Goal: Transaction & Acquisition: Purchase product/service

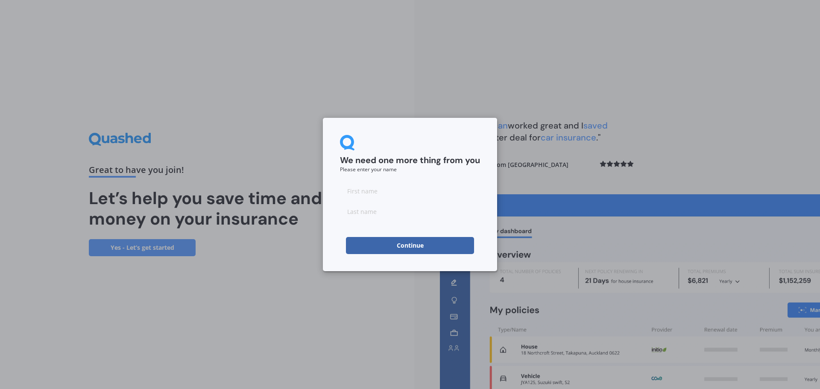
click at [387, 190] on input at bounding box center [410, 190] width 140 height 17
type input "[PERSON_NAME]"
type input "Ding"
click at [376, 184] on input "Nicholas" at bounding box center [410, 190] width 140 height 17
click at [397, 241] on button "Continue" at bounding box center [410, 245] width 128 height 17
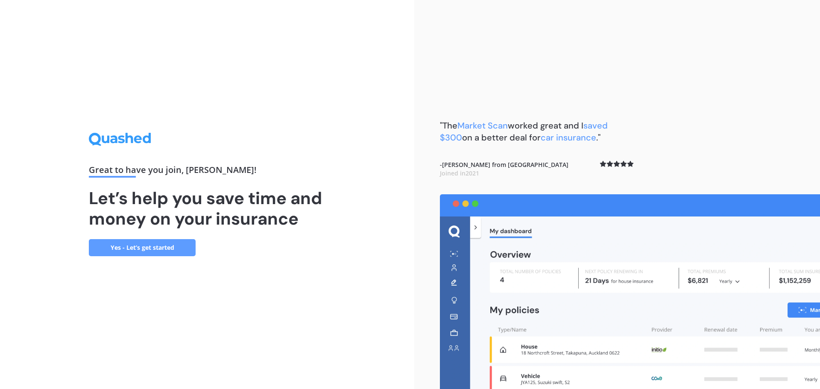
click at [126, 245] on link "Yes - Let’s get started" at bounding box center [142, 247] width 107 height 17
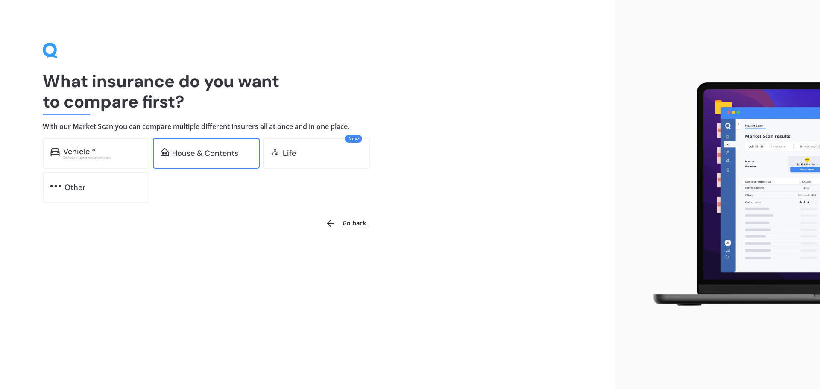
click at [199, 153] on div "House & Contents" at bounding box center [205, 153] width 66 height 9
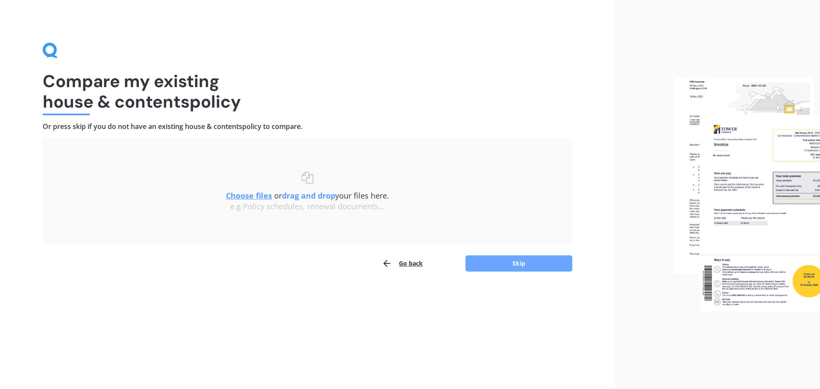
click at [496, 258] on button "Skip" at bounding box center [518, 263] width 107 height 16
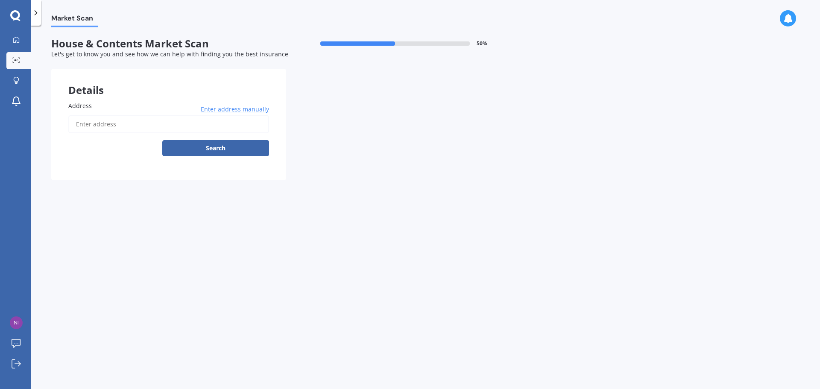
click at [102, 123] on input "Address" at bounding box center [168, 124] width 201 height 18
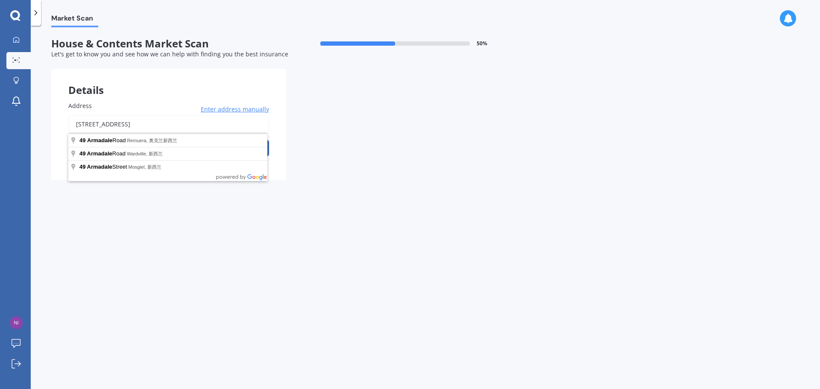
type input "49 Armadale Road, Remuera, Auckland 1050新西兰"
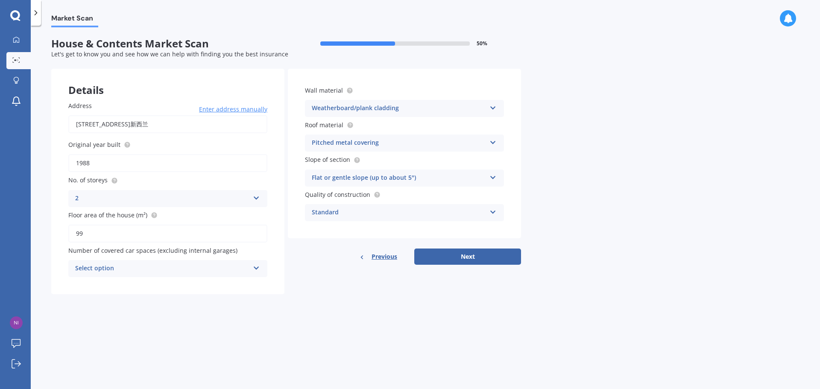
click at [167, 268] on div "Select option" at bounding box center [162, 268] width 174 height 10
click at [135, 287] on div "0" at bounding box center [168, 285] width 198 height 15
click at [296, 286] on div "Details Address 49 Armadale Road, Remuera, Auckland 1050新西兰 Enter address manua…" at bounding box center [286, 181] width 470 height 225
click at [451, 252] on button "Next" at bounding box center [467, 257] width 107 height 16
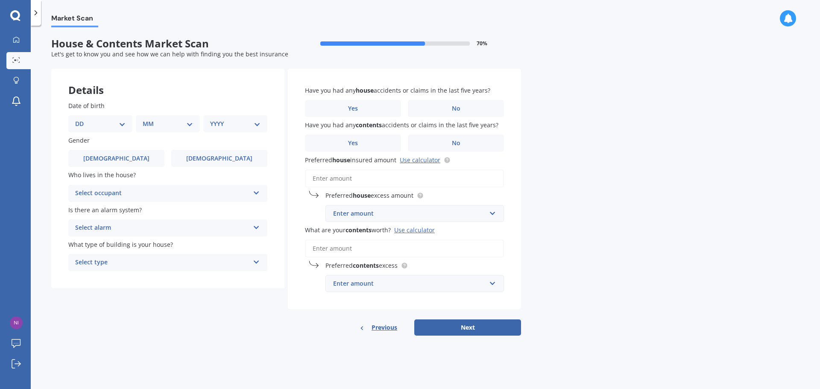
click at [104, 125] on select "DD 01 02 03 04 05 06 07 08 09 10 11 12 13 14 15 16 17 18 19 20 21 22 23 24 25 2…" at bounding box center [100, 123] width 50 height 9
select select "10"
click at [82, 119] on select "DD 01 02 03 04 05 06 07 08 09 10 11 12 13 14 15 16 17 18 19 20 21 22 23 24 25 2…" at bounding box center [100, 123] width 50 height 9
click at [151, 121] on select "MM 01 02 03 04 05 06 07 08 09 10 11 12" at bounding box center [169, 123] width 47 height 9
select select "12"
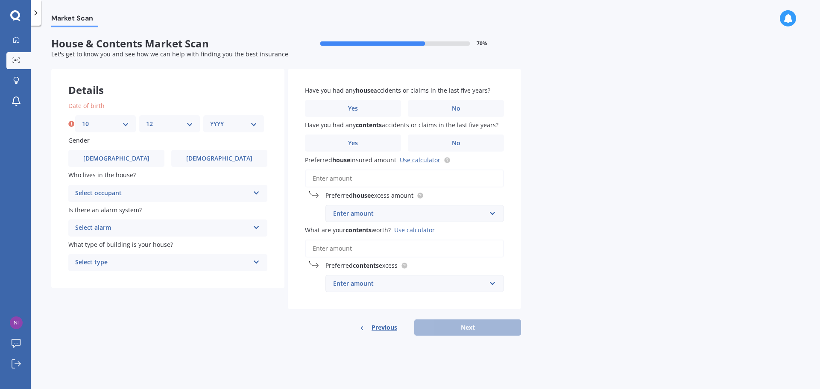
click at [146, 119] on select "MM 01 02 03 04 05 06 07 08 09 10 11 12" at bounding box center [169, 123] width 47 height 9
click at [236, 119] on select "YYYY 2009 2008 2007 2006 2005 2004 2003 2002 2001 2000 1999 1998 1997 1996 1995…" at bounding box center [233, 123] width 47 height 9
click at [210, 119] on select "YYYY 2009 2008 2007 2006 2005 2004 2003 2002 2001 2000 1999 1998 1997 1996 1995…" at bounding box center [233, 123] width 47 height 9
click at [239, 126] on select "YYYY 2009 2008 2007 2006 2005 2004 2003 2002 2001 2000 1999 1998 1997 1996 1995…" at bounding box center [235, 123] width 50 height 9
select select "1981"
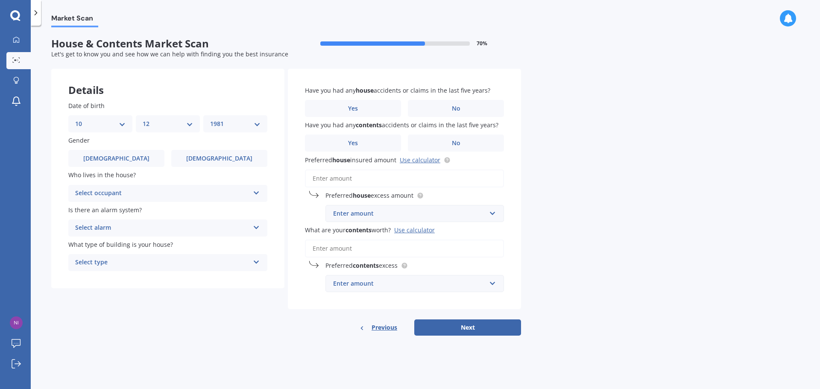
click at [210, 119] on select "YYYY 2009 2008 2007 2006 2005 2004 2003 2002 2001 2000 1999 1998 1997 1996 1995…" at bounding box center [235, 123] width 50 height 9
click at [126, 156] on label "Male" at bounding box center [116, 158] width 96 height 17
click at [0, 0] on input "Male" at bounding box center [0, 0] width 0 height 0
click at [125, 195] on div "Select occupant" at bounding box center [162, 193] width 174 height 10
click at [121, 211] on div "Owner" at bounding box center [168, 209] width 198 height 15
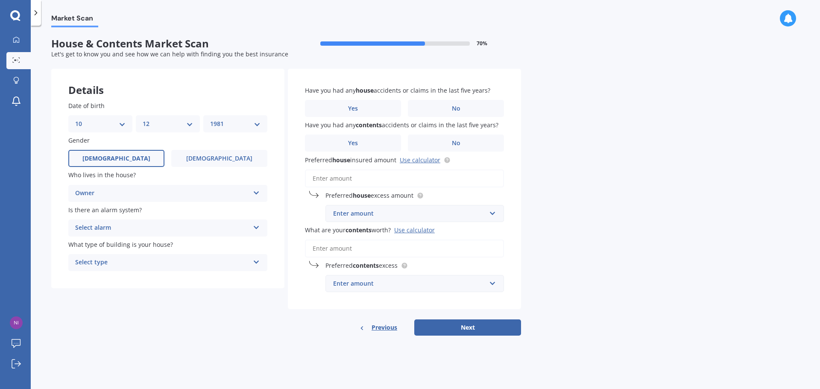
click at [113, 225] on div "Select alarm" at bounding box center [162, 228] width 174 height 10
click at [115, 260] on span "Yes, not monitored" at bounding box center [104, 260] width 56 height 8
click at [116, 264] on div "Select type" at bounding box center [162, 263] width 174 height 10
click at [165, 281] on div "Freestanding" at bounding box center [168, 279] width 198 height 15
click at [436, 111] on label "No" at bounding box center [456, 108] width 96 height 17
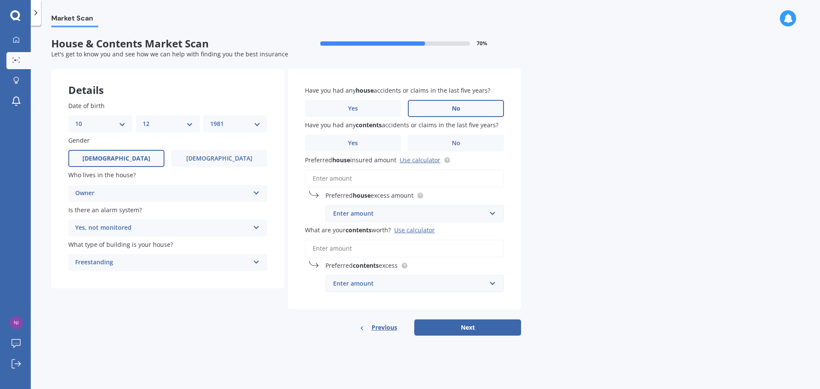
click at [0, 0] on input "No" at bounding box center [0, 0] width 0 height 0
click at [446, 146] on label "No" at bounding box center [456, 143] width 96 height 17
click at [0, 0] on input "No" at bounding box center [0, 0] width 0 height 0
click at [360, 179] on input "Preferred house insured amount Use calculator" at bounding box center [404, 179] width 199 height 18
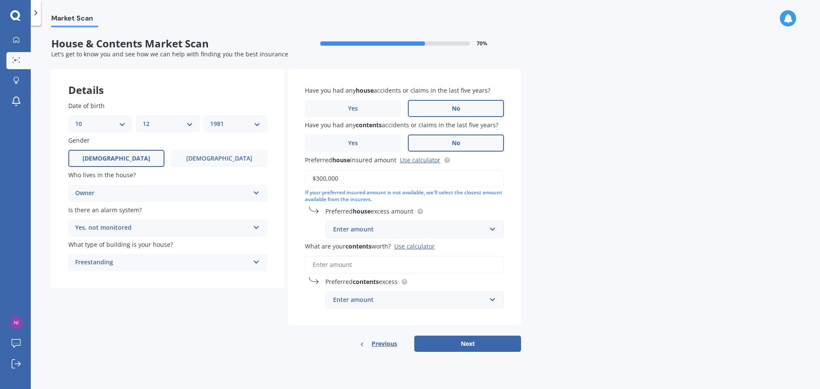
type input "$300,000"
click at [371, 229] on div "Enter amount" at bounding box center [409, 229] width 153 height 9
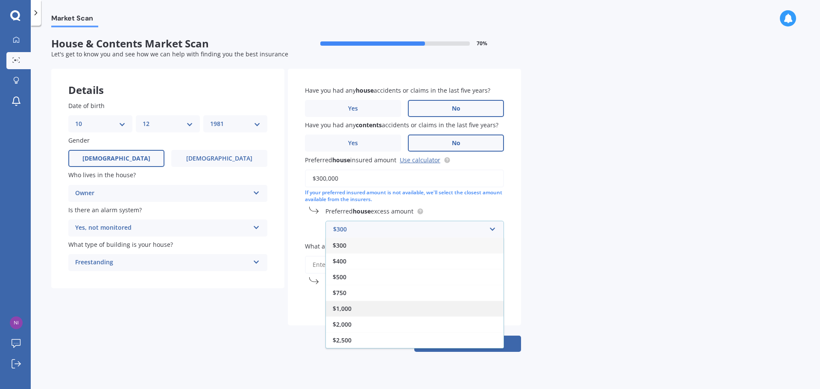
click at [359, 303] on div "$1,000" at bounding box center [415, 309] width 178 height 16
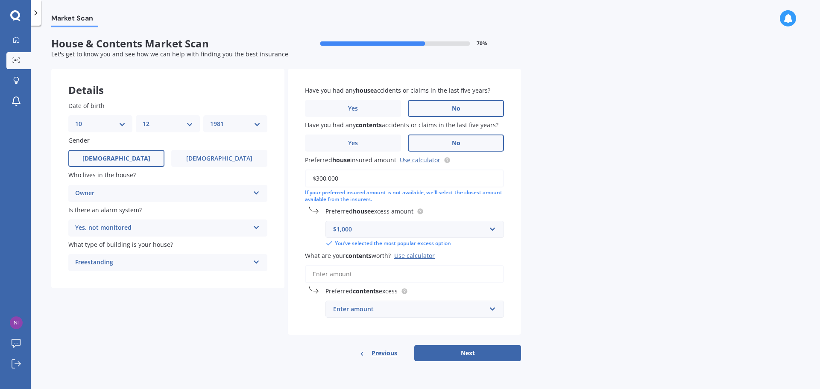
click at [296, 306] on div "Have you had any house accidents or claims in the last five years? Yes No Have …" at bounding box center [404, 202] width 233 height 266
click at [333, 275] on input "What are your contents worth? Use calculator" at bounding box center [404, 274] width 199 height 18
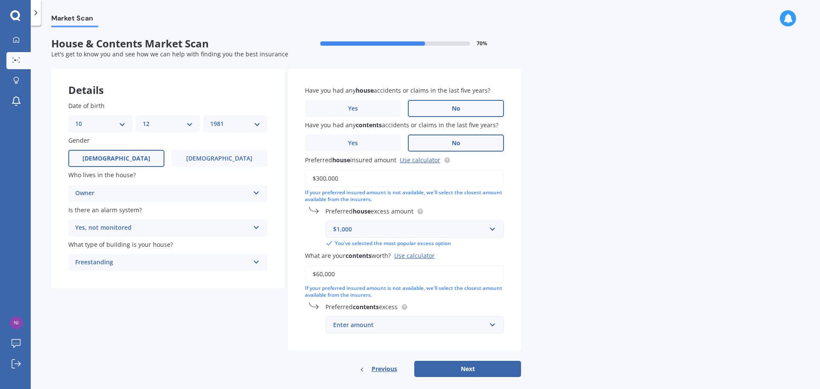
type input "$60,000"
click at [361, 326] on div "Enter amount" at bounding box center [409, 324] width 153 height 9
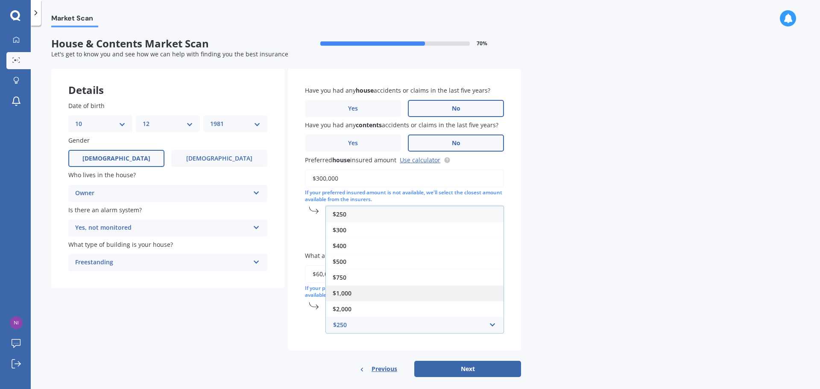
click at [360, 293] on div "$1,000" at bounding box center [415, 293] width 178 height 16
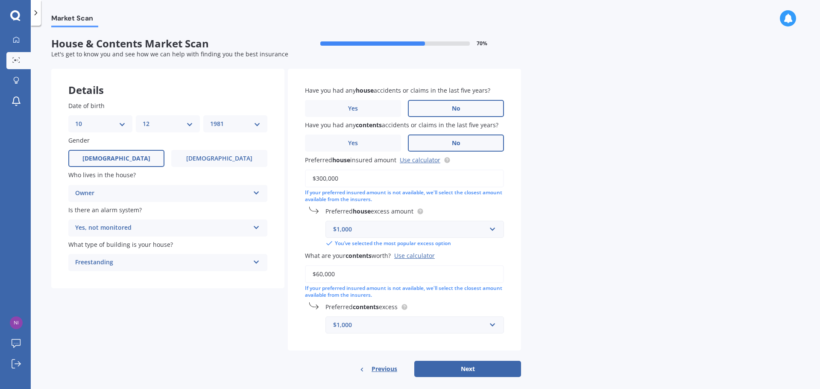
click at [306, 369] on div "Previous Next" at bounding box center [404, 369] width 233 height 16
click at [481, 372] on button "Next" at bounding box center [467, 369] width 107 height 16
select select "10"
select select "12"
select select "1981"
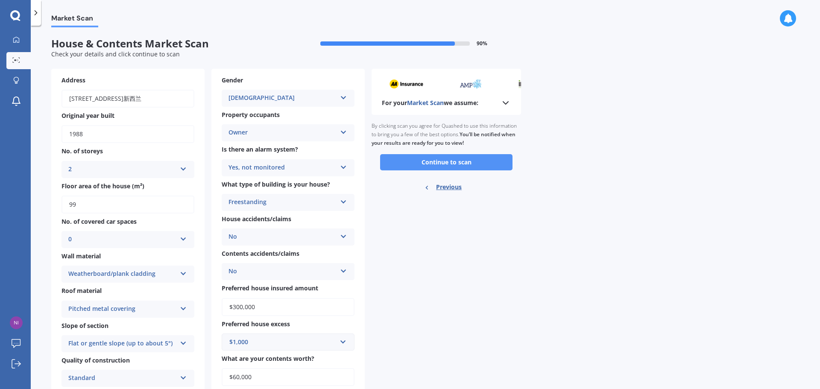
click at [456, 161] on button "Continue to scan" at bounding box center [446, 162] width 132 height 16
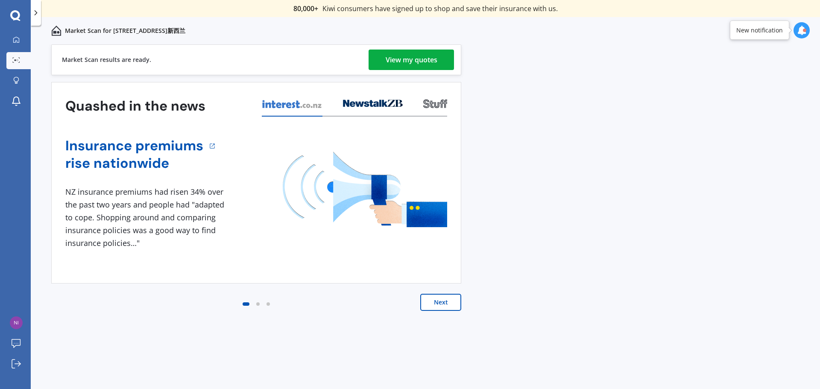
click at [401, 63] on div "View my quotes" at bounding box center [412, 60] width 52 height 20
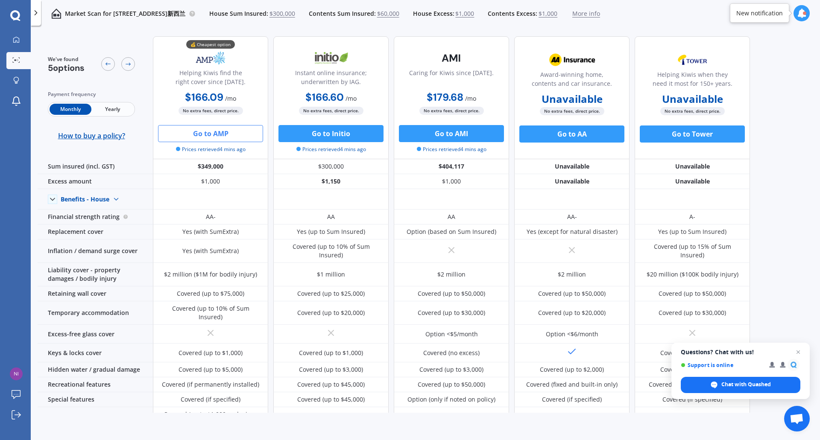
click at [218, 132] on button "Go to AMP" at bounding box center [210, 133] width 105 height 17
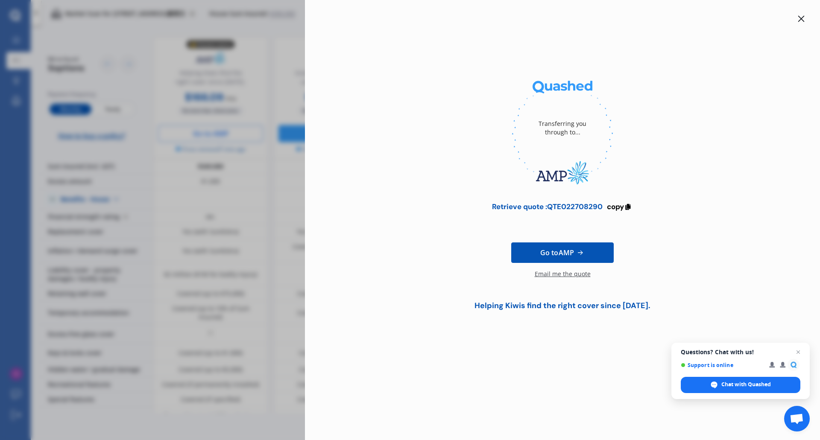
click at [452, 120] on div at bounding box center [563, 133] width 488 height 117
click at [540, 250] on span "Go to AMP" at bounding box center [557, 253] width 34 height 10
click at [624, 207] on span "copy" at bounding box center [615, 206] width 17 height 9
